Goal: Information Seeking & Learning: Learn about a topic

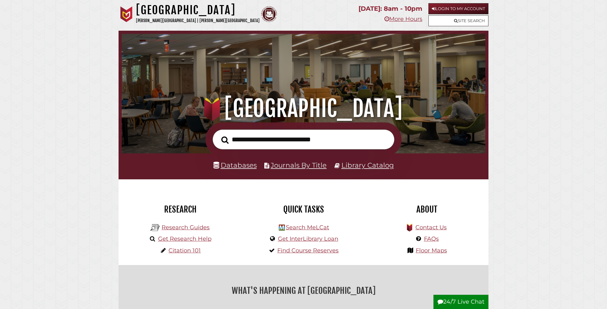
scroll to position [120, 360]
click at [237, 141] on input "text" at bounding box center [303, 139] width 182 height 21
type input "**********"
click at [225, 139] on button "Search" at bounding box center [225, 139] width 14 height 11
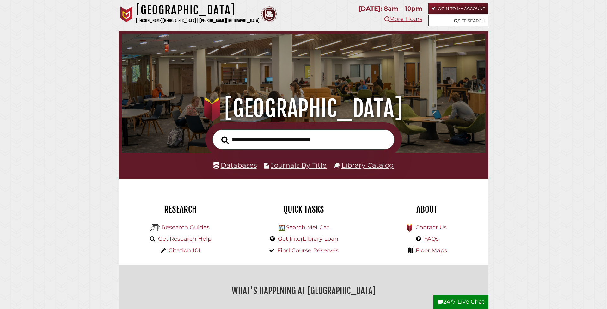
click at [237, 164] on link "Databases" at bounding box center [234, 165] width 43 height 8
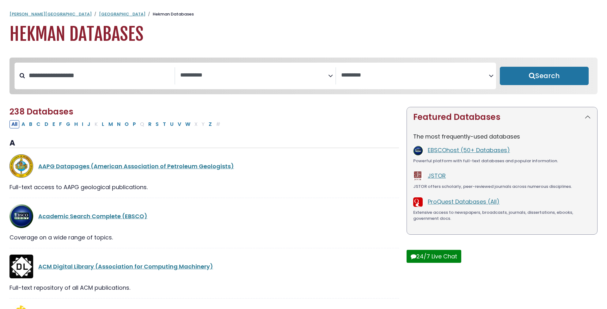
select select "Database Subject Filter"
select select "Database Vendors Filter"
click at [195, 76] on textarea "Search" at bounding box center [254, 75] width 148 height 7
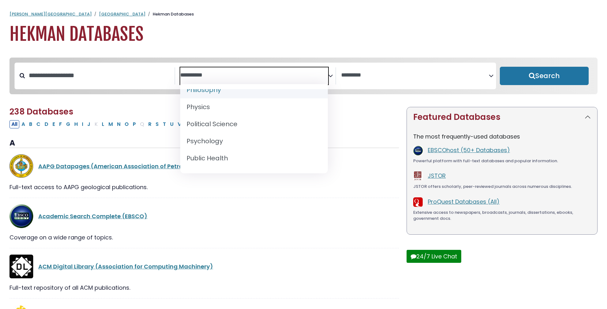
scroll to position [538, 0]
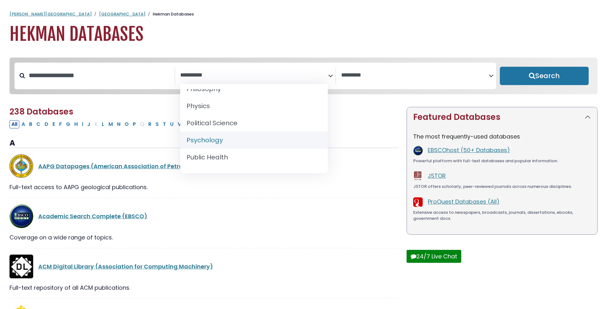
select select "*****"
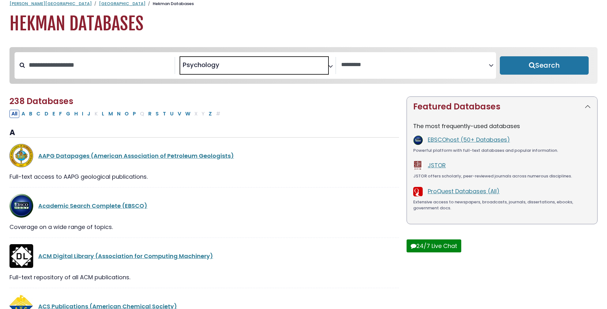
scroll to position [10, 0]
click at [510, 69] on button "Search" at bounding box center [544, 65] width 89 height 18
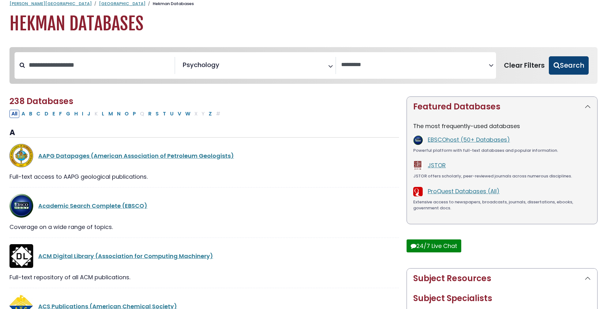
select select "Database Vendors Filter"
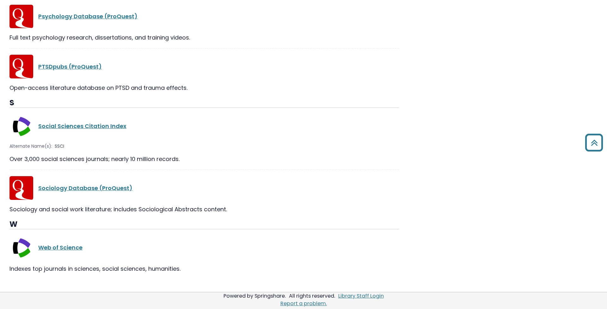
scroll to position [502, 0]
click at [65, 247] on link "Web of Science" at bounding box center [60, 248] width 44 height 8
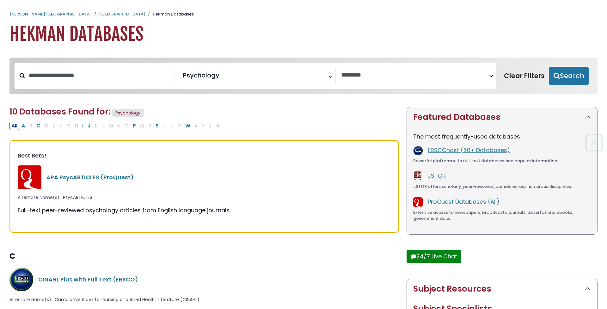
scroll to position [0, 0]
click at [90, 179] on link "APA PsycARTICLES (ProQuest)" at bounding box center [89, 177] width 87 height 8
